Goal: Transaction & Acquisition: Book appointment/travel/reservation

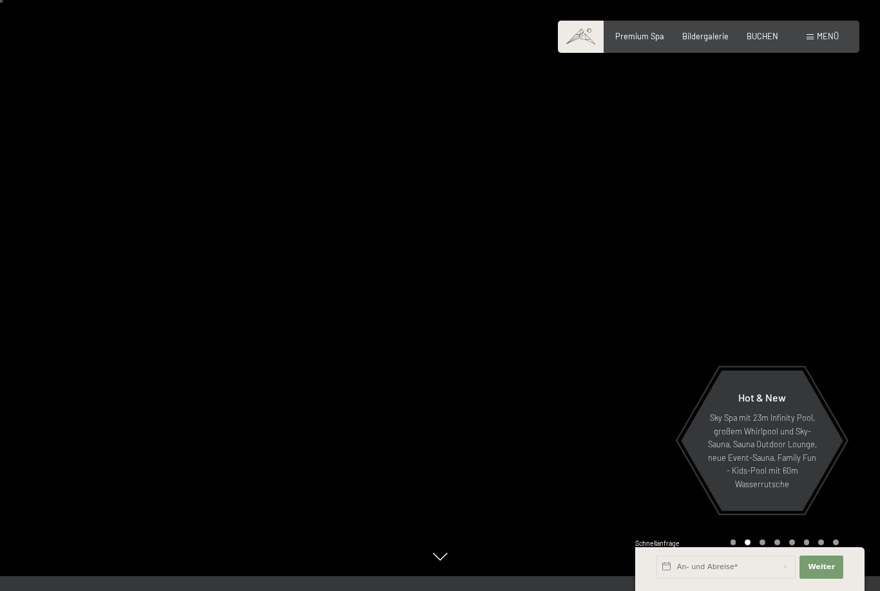
click at [807, 53] on div at bounding box center [660, 280] width 440 height 591
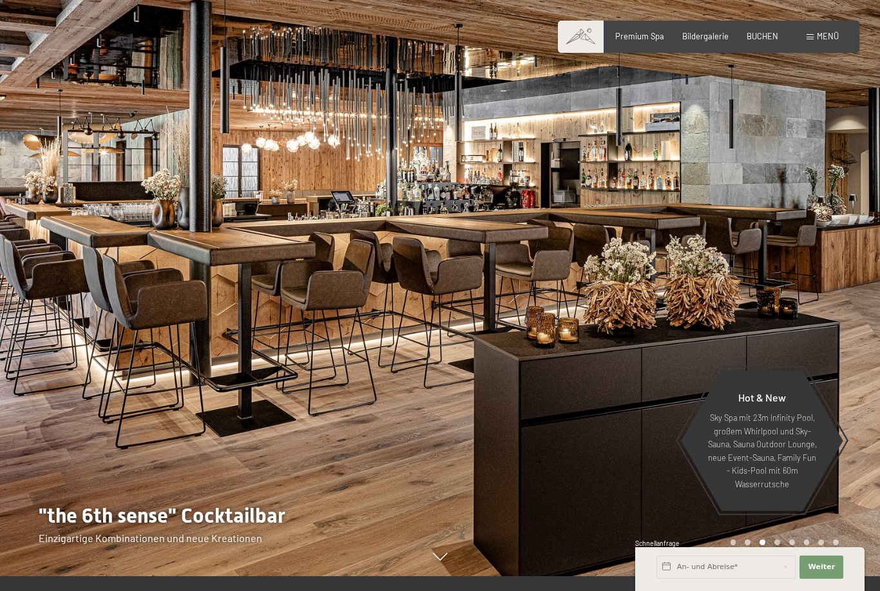
click at [821, 41] on div "Menü" at bounding box center [822, 37] width 32 height 12
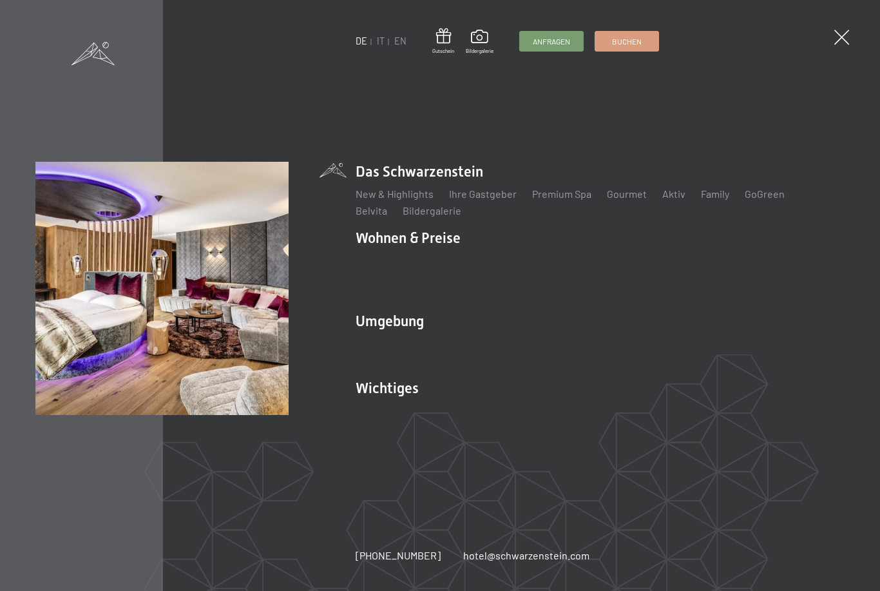
click at [550, 283] on link "AGBs - Info" at bounding box center [559, 277] width 50 height 12
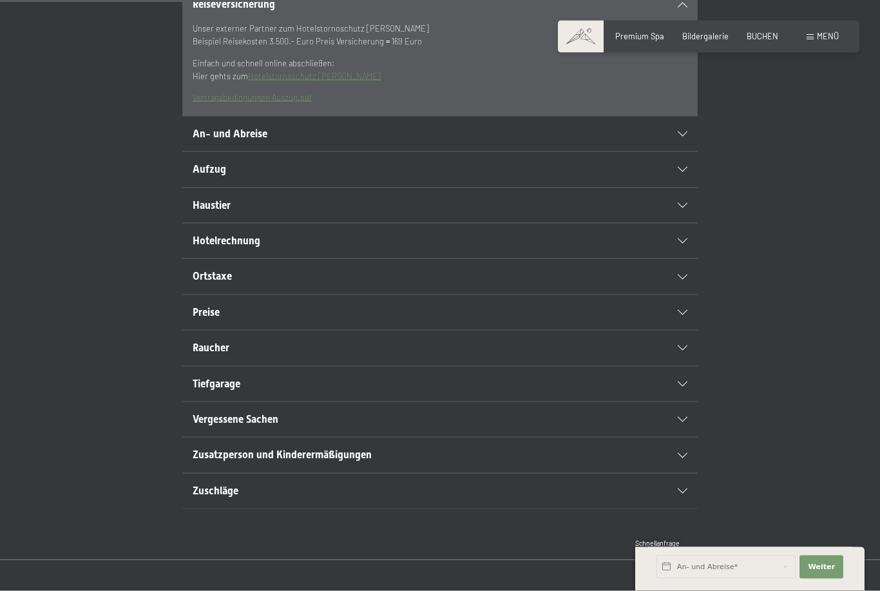
scroll to position [381, 0]
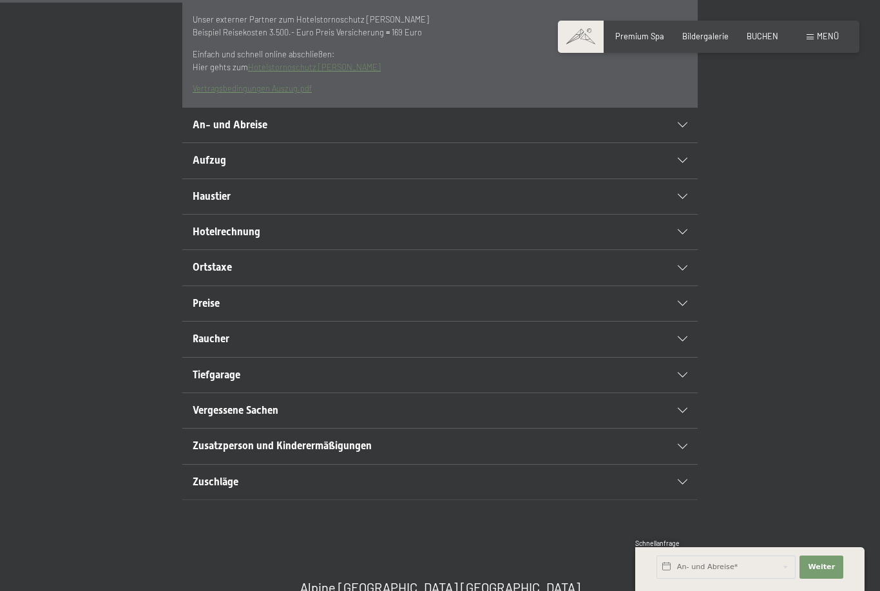
click at [682, 484] on icon at bounding box center [683, 481] width 10 height 5
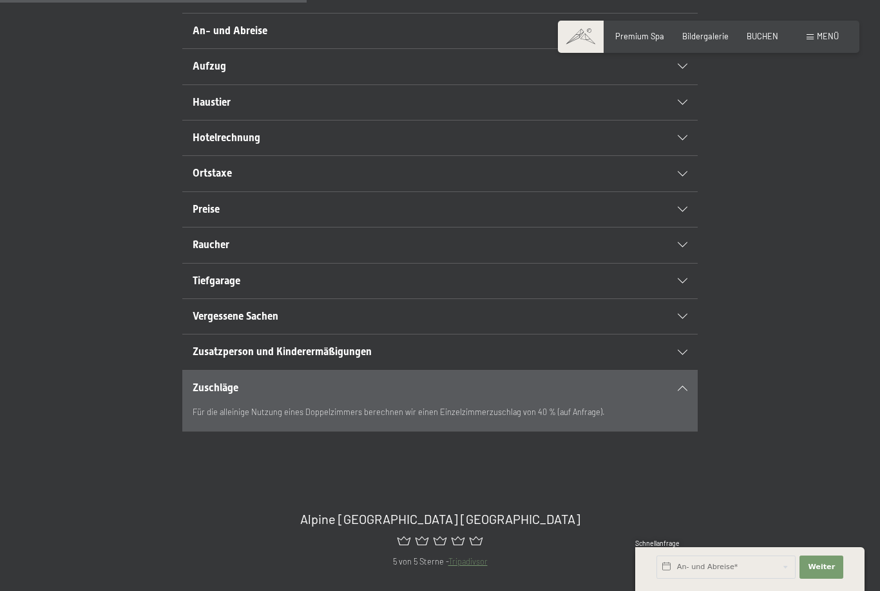
scroll to position [381, 0]
click at [685, 318] on icon at bounding box center [683, 315] width 10 height 5
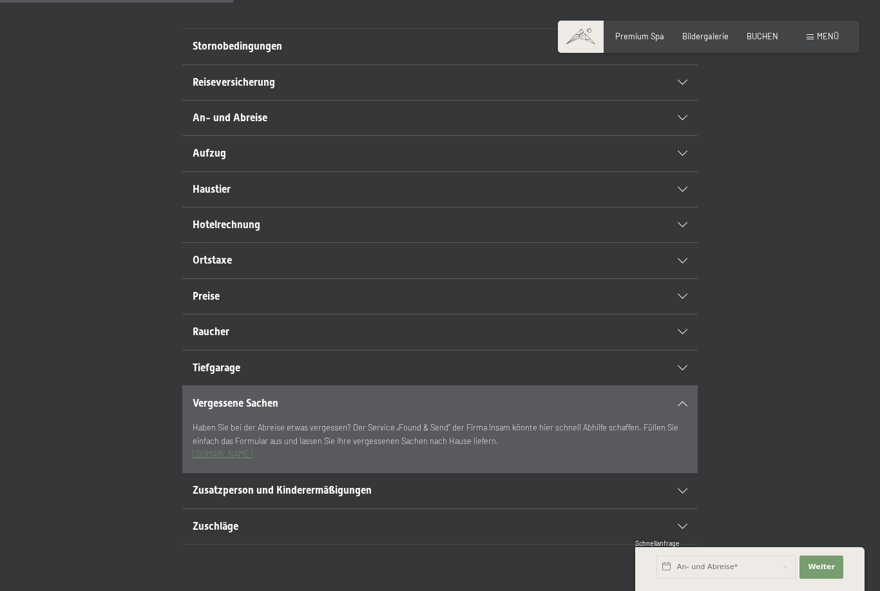
scroll to position [293, 0]
click at [682, 193] on icon at bounding box center [683, 189] width 10 height 5
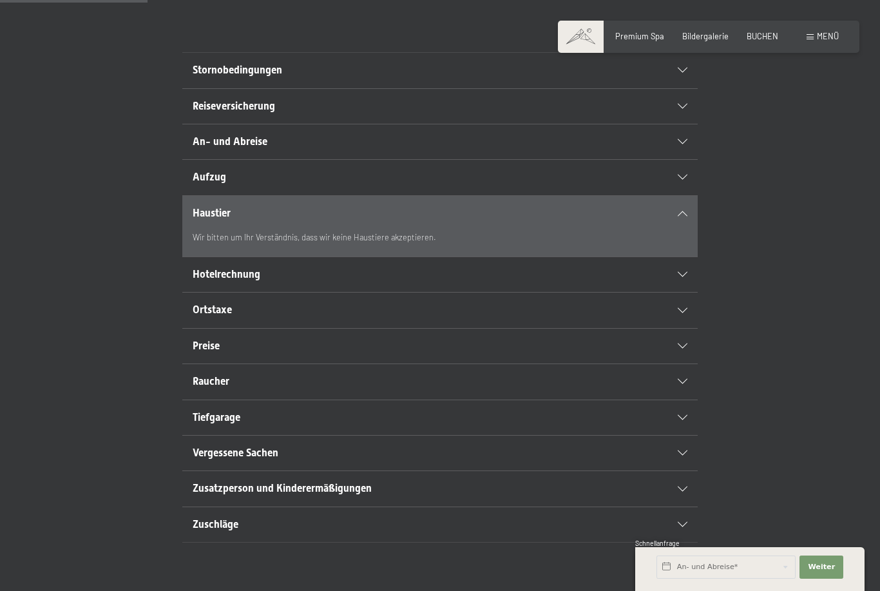
scroll to position [0, 0]
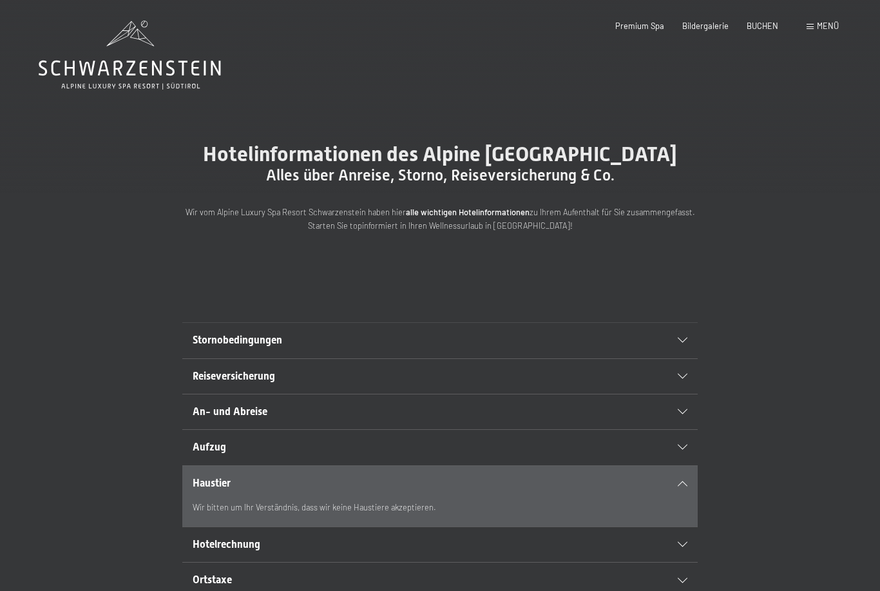
click at [168, 84] on icon at bounding box center [130, 55] width 182 height 69
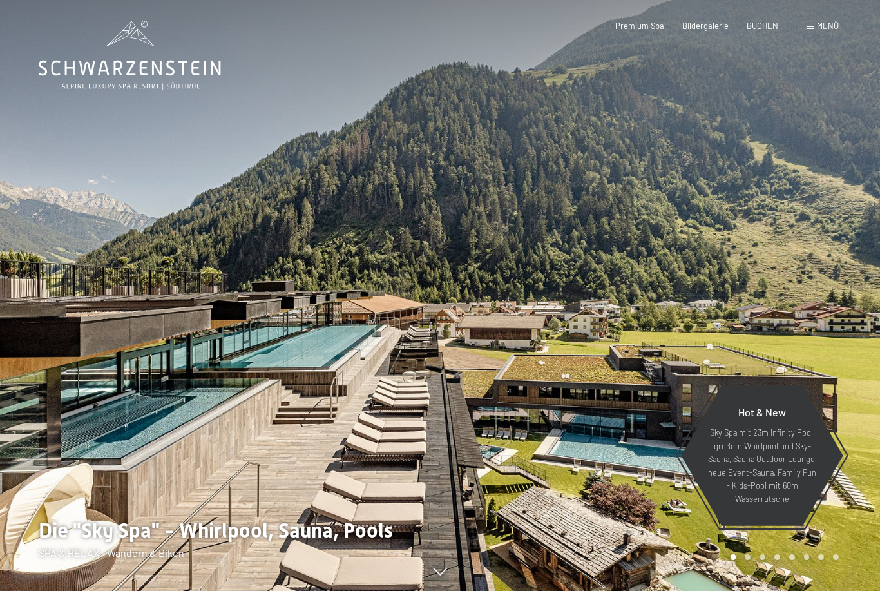
click at [611, 381] on div at bounding box center [660, 295] width 440 height 591
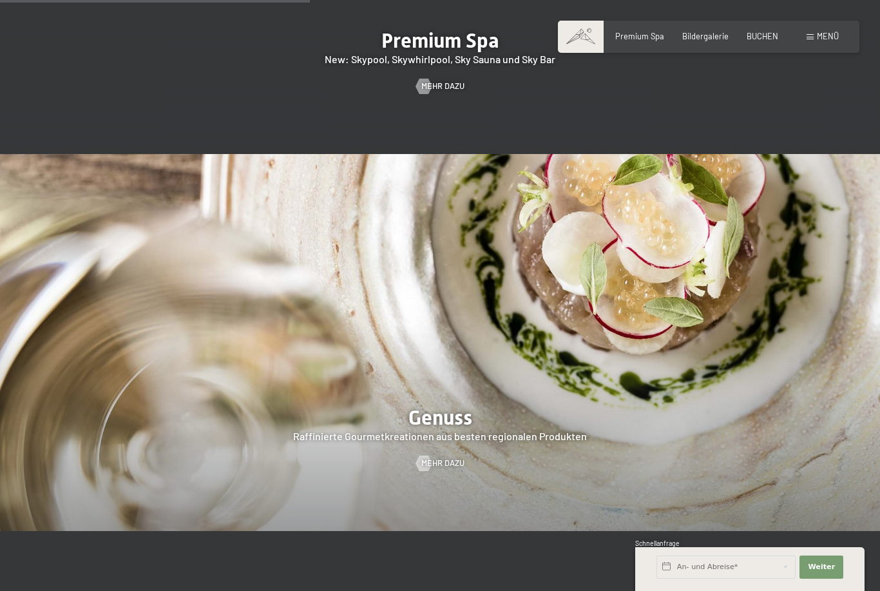
scroll to position [1741, 0]
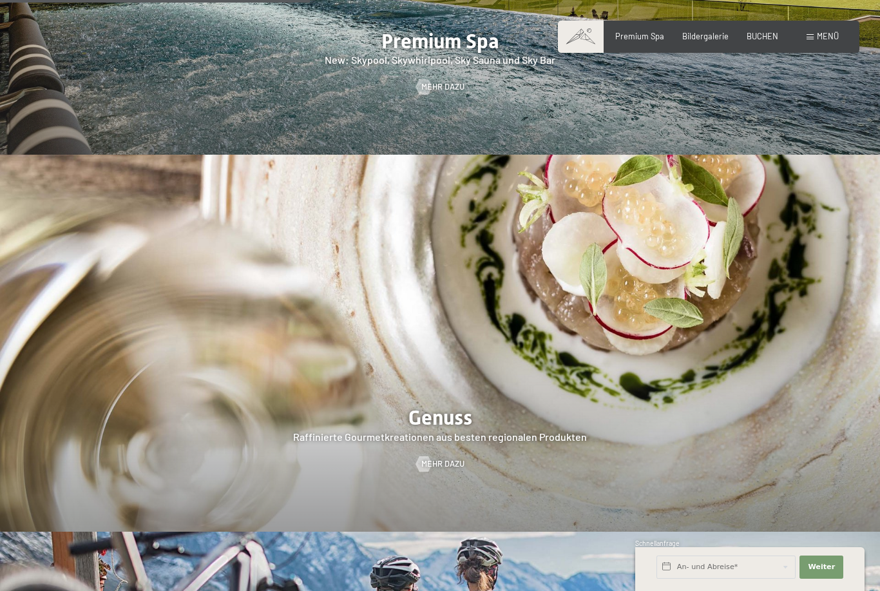
click at [760, 39] on span "BUCHEN" at bounding box center [763, 36] width 32 height 10
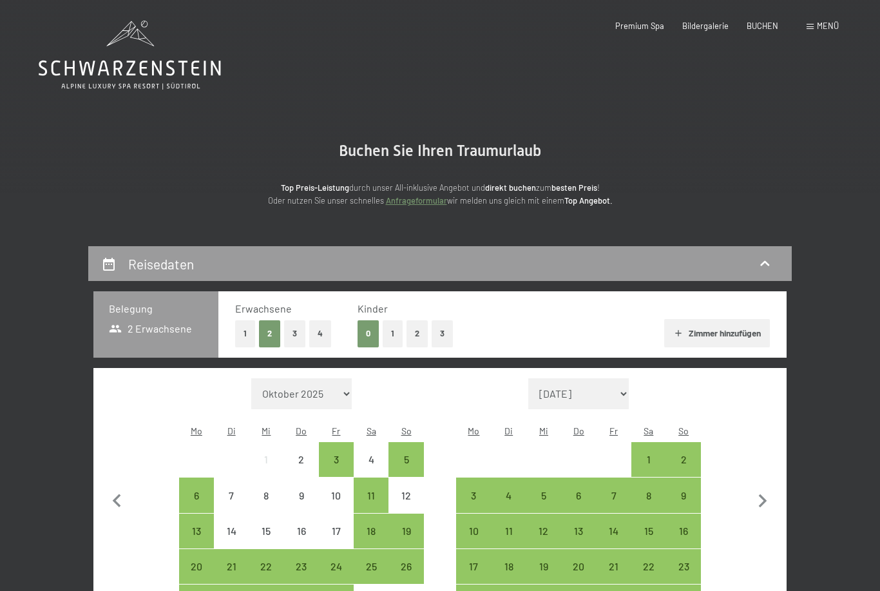
click at [396, 338] on button "1" at bounding box center [393, 333] width 20 height 26
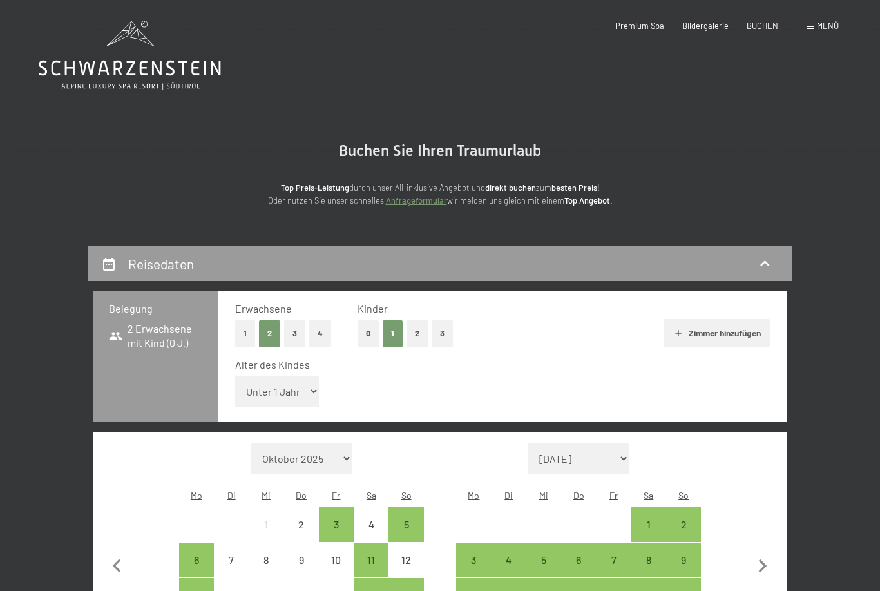
click at [296, 383] on select "Unter 1 Jahr 1 Jahr 2 Jahre 3 Jahre 4 Jahre 5 Jahre 6 Jahre 7 Jahre 8 Jahre 9 J…" at bounding box center [277, 391] width 84 height 31
select select "14"
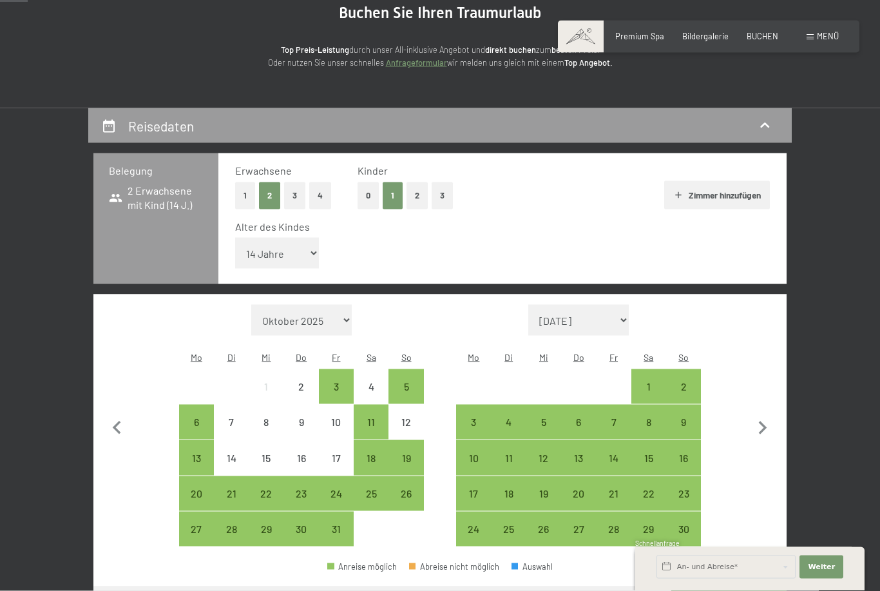
scroll to position [140, 0]
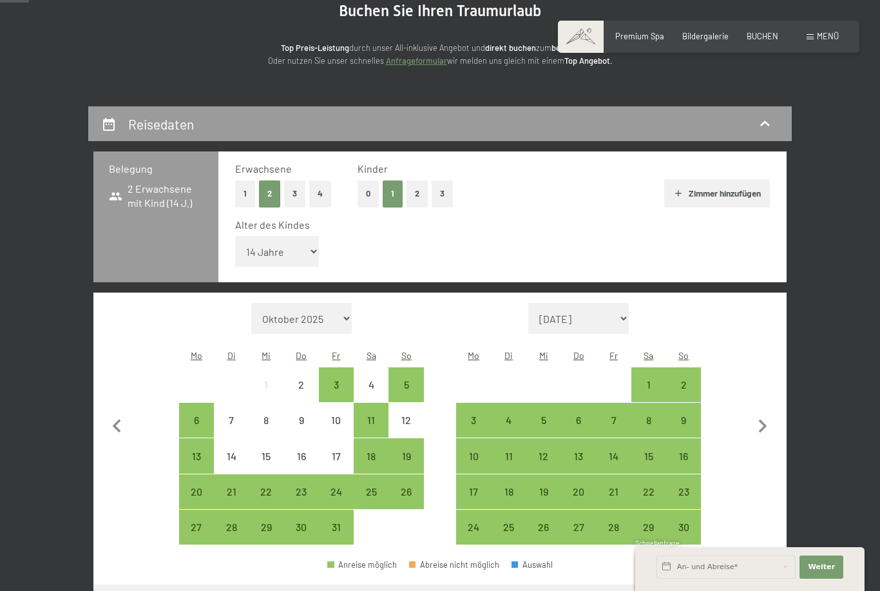
click at [410, 451] on div "19" at bounding box center [406, 467] width 32 height 32
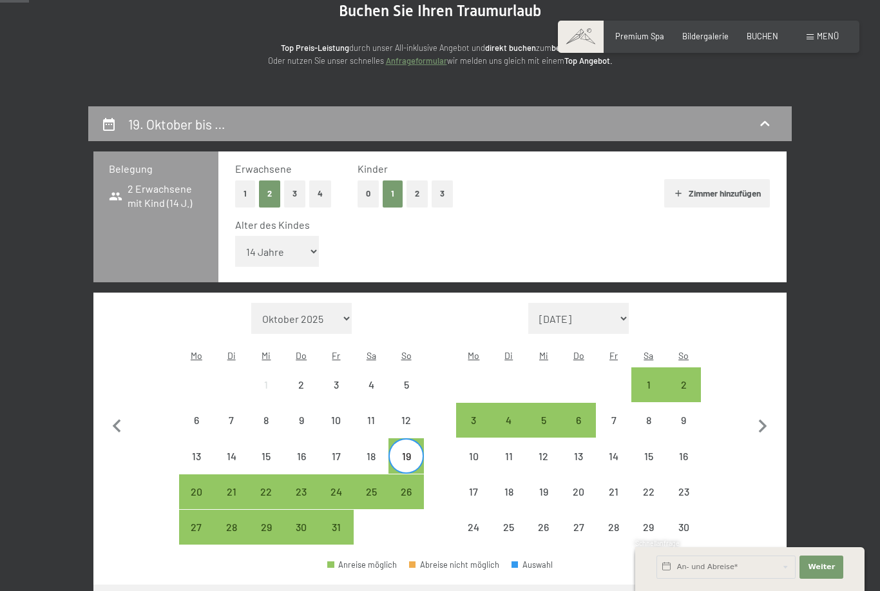
click at [410, 486] on div "26" at bounding box center [406, 502] width 32 height 32
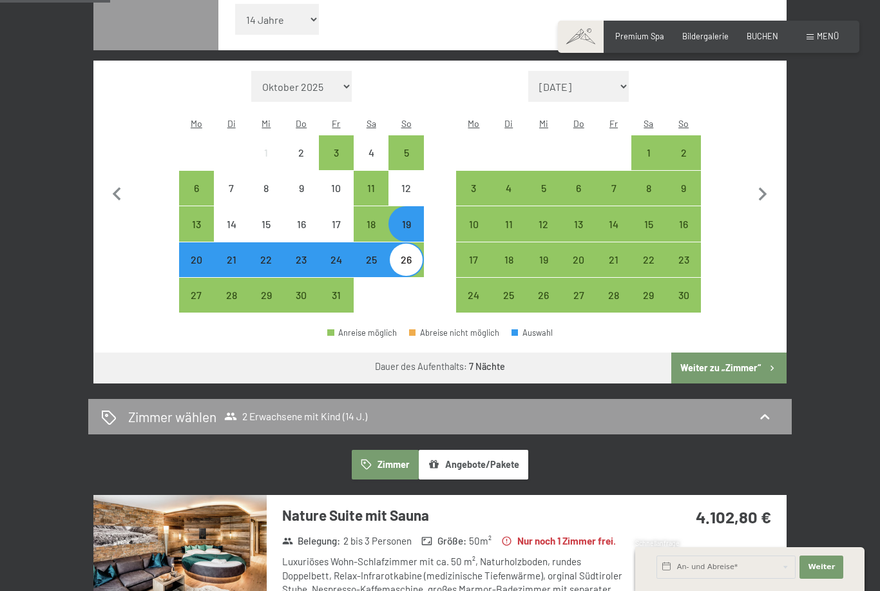
scroll to position [371, 0]
click at [754, 353] on button "Weiter zu „Zimmer“" at bounding box center [728, 368] width 115 height 31
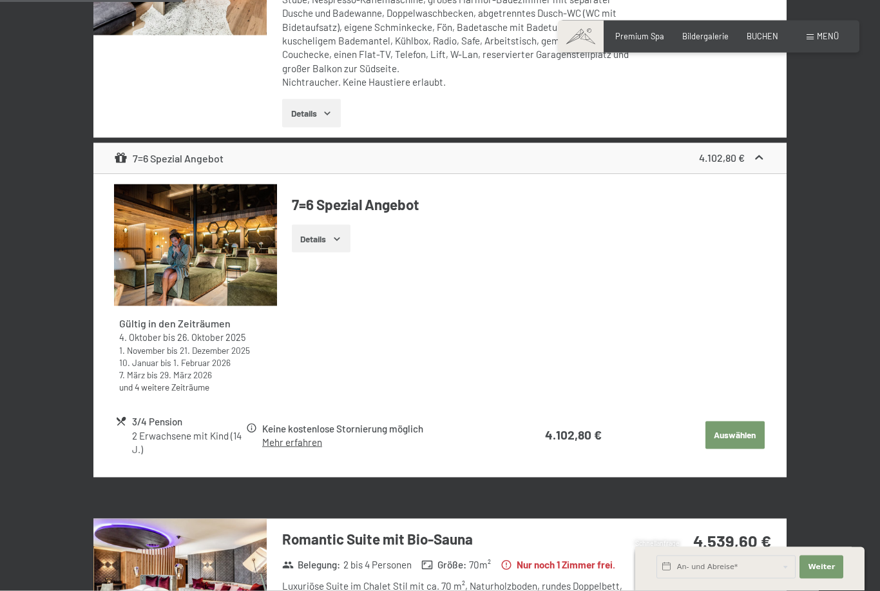
scroll to position [469, 0]
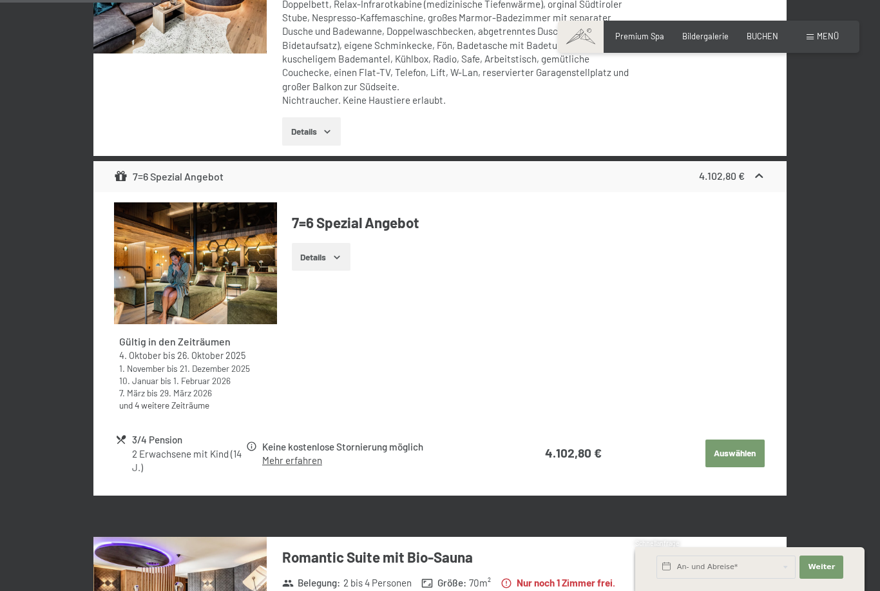
click at [745, 455] on button "Auswählen" at bounding box center [734, 453] width 59 height 28
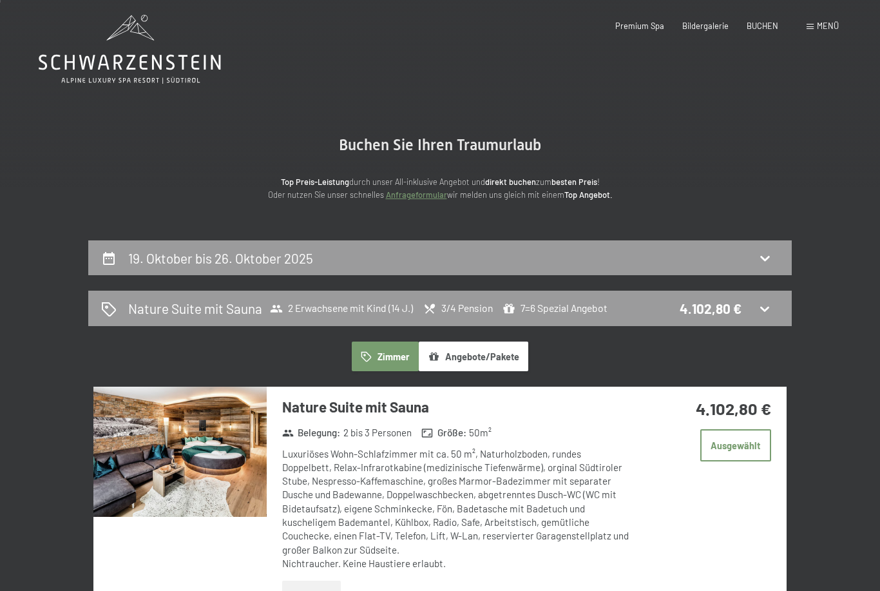
scroll to position [0, 0]
